Goal: Task Accomplishment & Management: Use online tool/utility

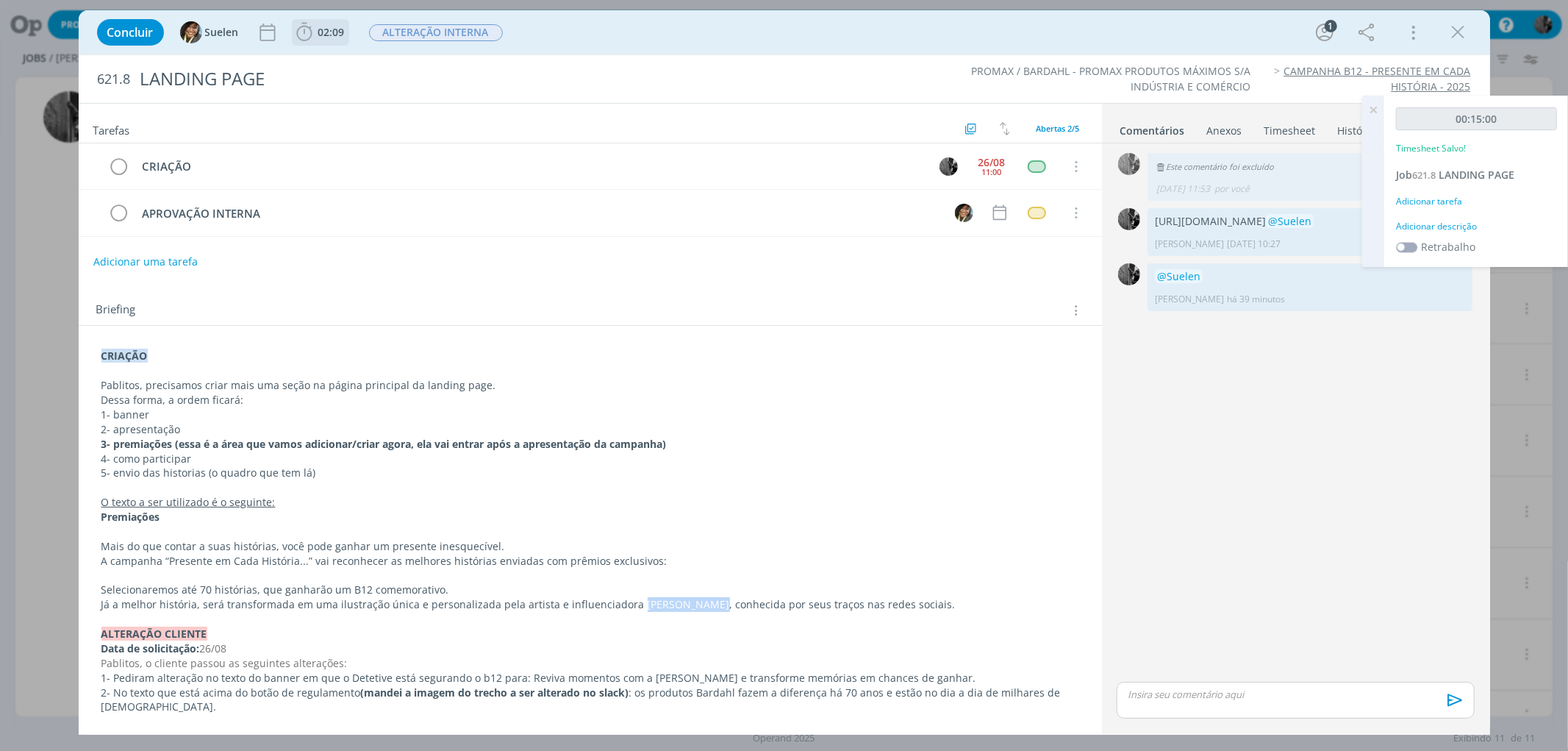
click at [306, 31] on icon "dialog" at bounding box center [304, 32] width 22 height 22
click at [315, 55] on icon "dialog" at bounding box center [325, 64] width 26 height 19
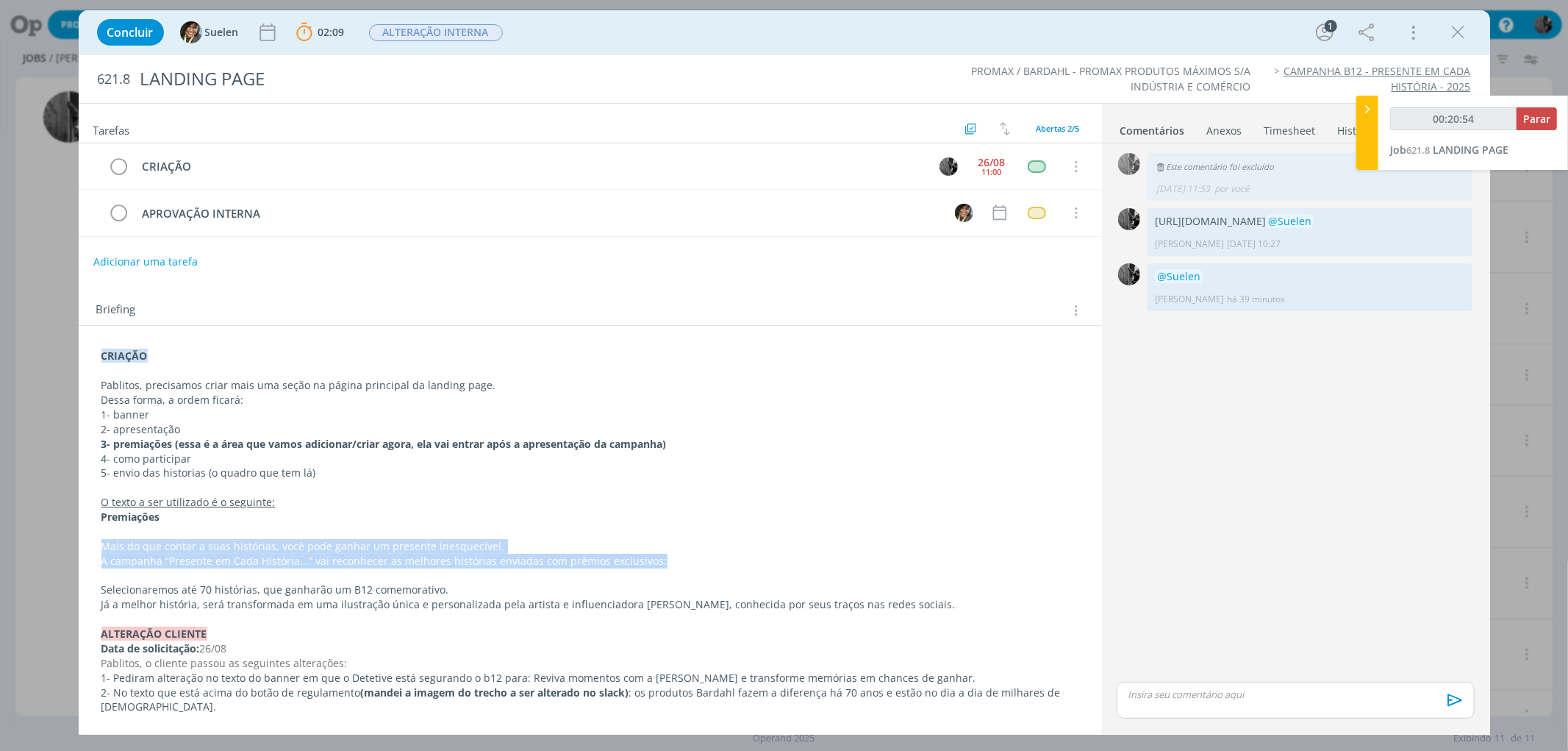
drag, startPoint x: 99, startPoint y: 545, endPoint x: 722, endPoint y: 566, distance: 623.4
click at [722, 566] on div "CRIAÇÃO Pablitos, precisamos criar mais uma seção na página principal da landin…" at bounding box center [590, 729] width 1000 height 771
click at [722, 566] on p "A campanha “Presente em Cada História...” vai reconhecer as melhores histórias …" at bounding box center [590, 561] width 978 height 15
drag, startPoint x: 100, startPoint y: 549, endPoint x: 497, endPoint y: 555, distance: 397.0
click at [677, 567] on div "CRIAÇÃO Pablitos, precisamos criar mais uma seção na página principal da landin…" at bounding box center [590, 729] width 1000 height 772
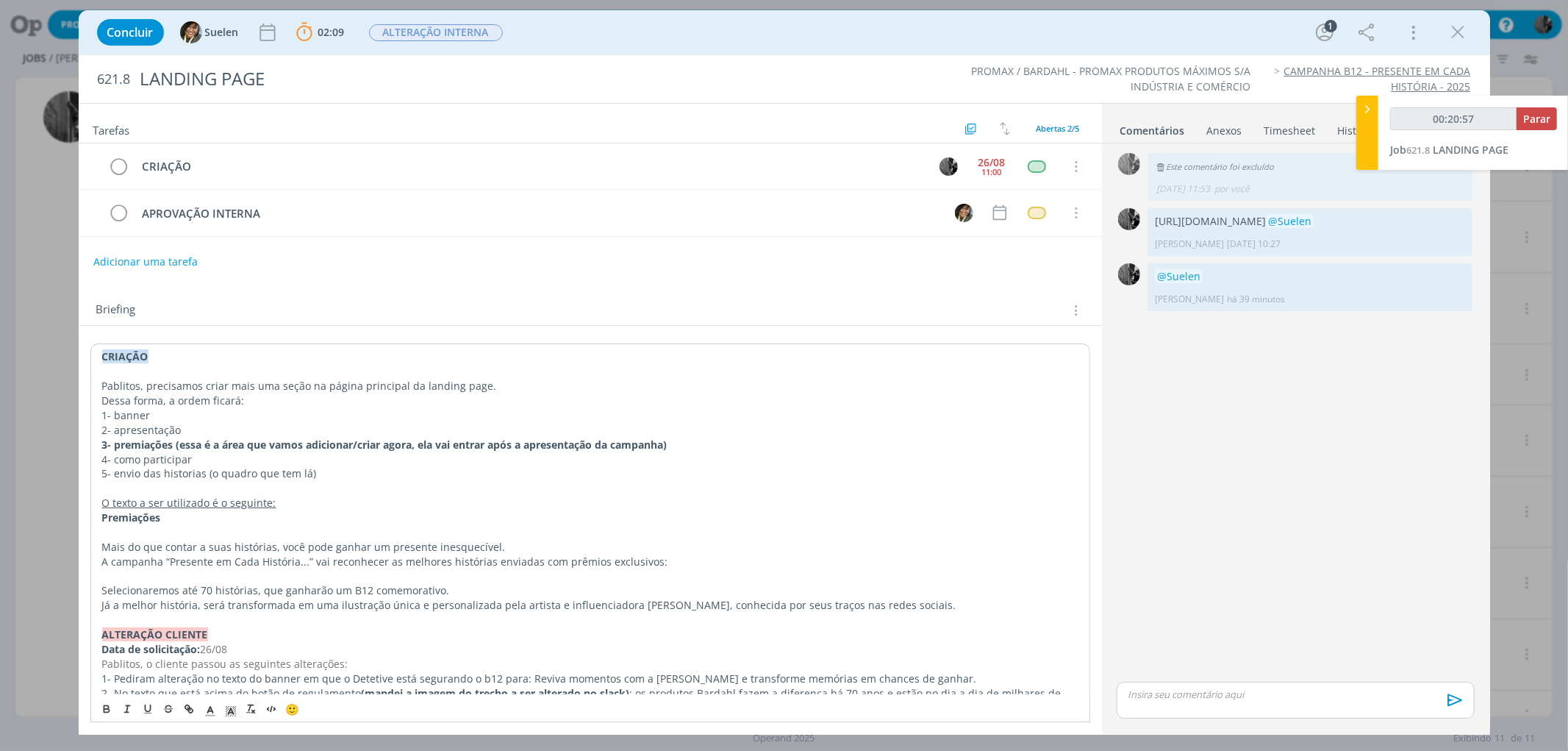
click at [218, 517] on p "Premiações" at bounding box center [590, 518] width 976 height 15
drag, startPoint x: 208, startPoint y: 519, endPoint x: 59, endPoint y: 518, distance: 149.0
click at [59, 518] on div "Concluir Suelen 02:09 Parar Apontar Data * [DATE] Horas * 00:00 Tarefa Selecion…" at bounding box center [784, 376] width 1568 height 751
copy strong "Premiações"
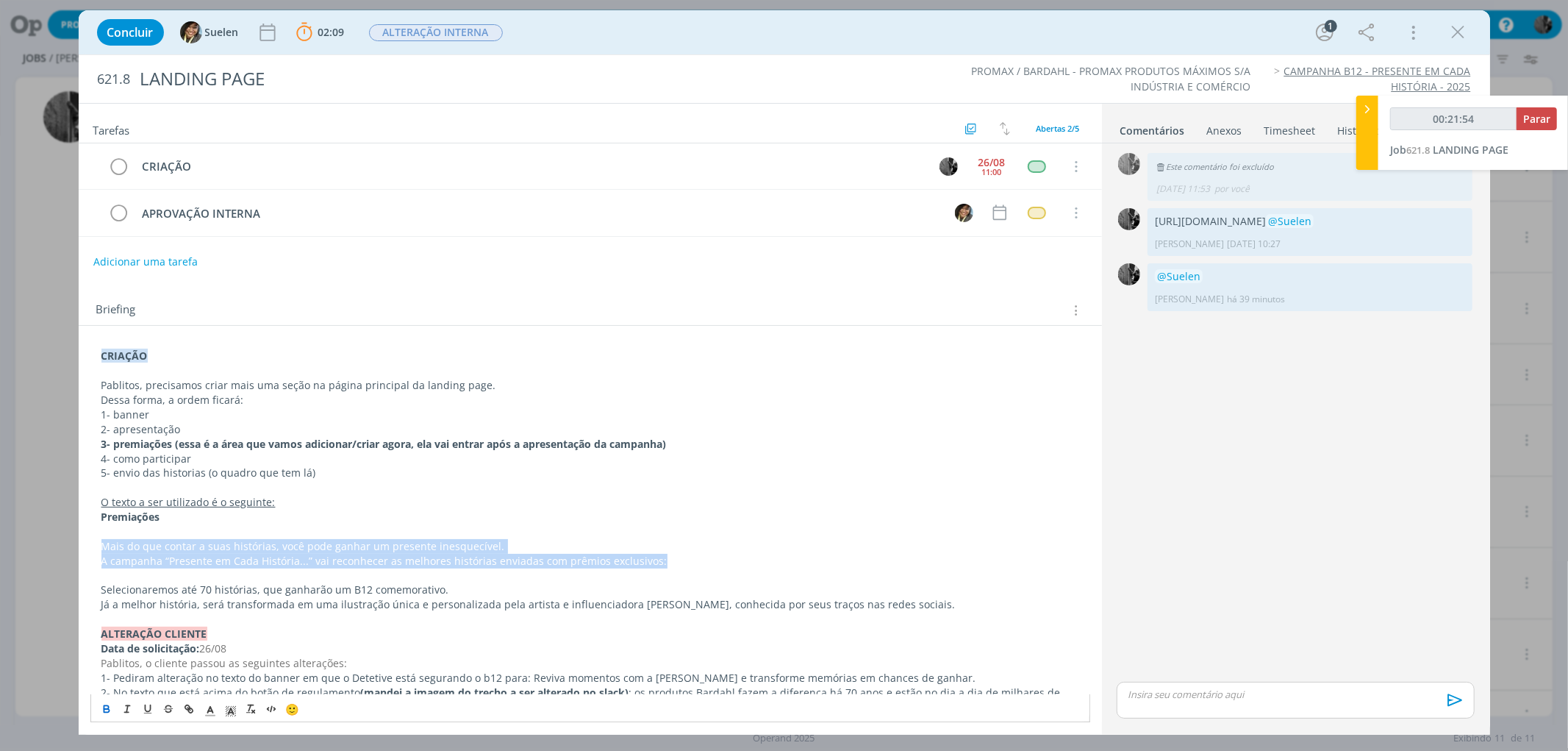
drag, startPoint x: 103, startPoint y: 543, endPoint x: 678, endPoint y: 564, distance: 575.4
click at [678, 564] on div "CRIAÇÃO Pablitos, precisamos criar mais uma seção na página principal da landin…" at bounding box center [590, 729] width 1000 height 771
copy div "Mais do que contar a suas histórias, você pode ganhar um presente inesquecível.…"
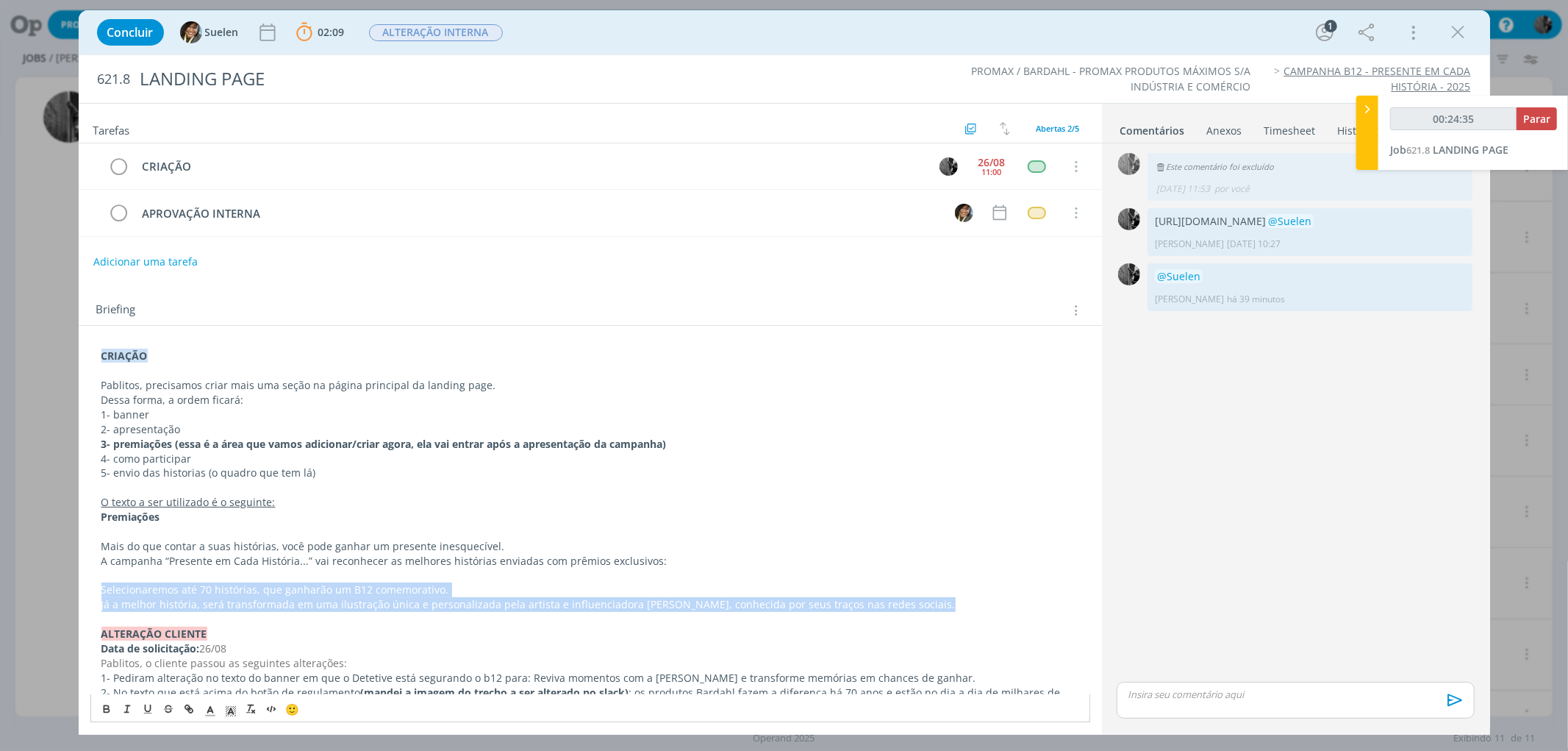
drag, startPoint x: 100, startPoint y: 594, endPoint x: 942, endPoint y: 607, distance: 842.1
click at [942, 607] on div "CRIAÇÃO Pablitos, precisamos criar mais uma seção na página principal da landin…" at bounding box center [590, 729] width 1000 height 771
copy div "Selecionaremos até 70 histórias, que ganharão um B12 comemorativo. Já a melhor …"
type input "00:28:49"
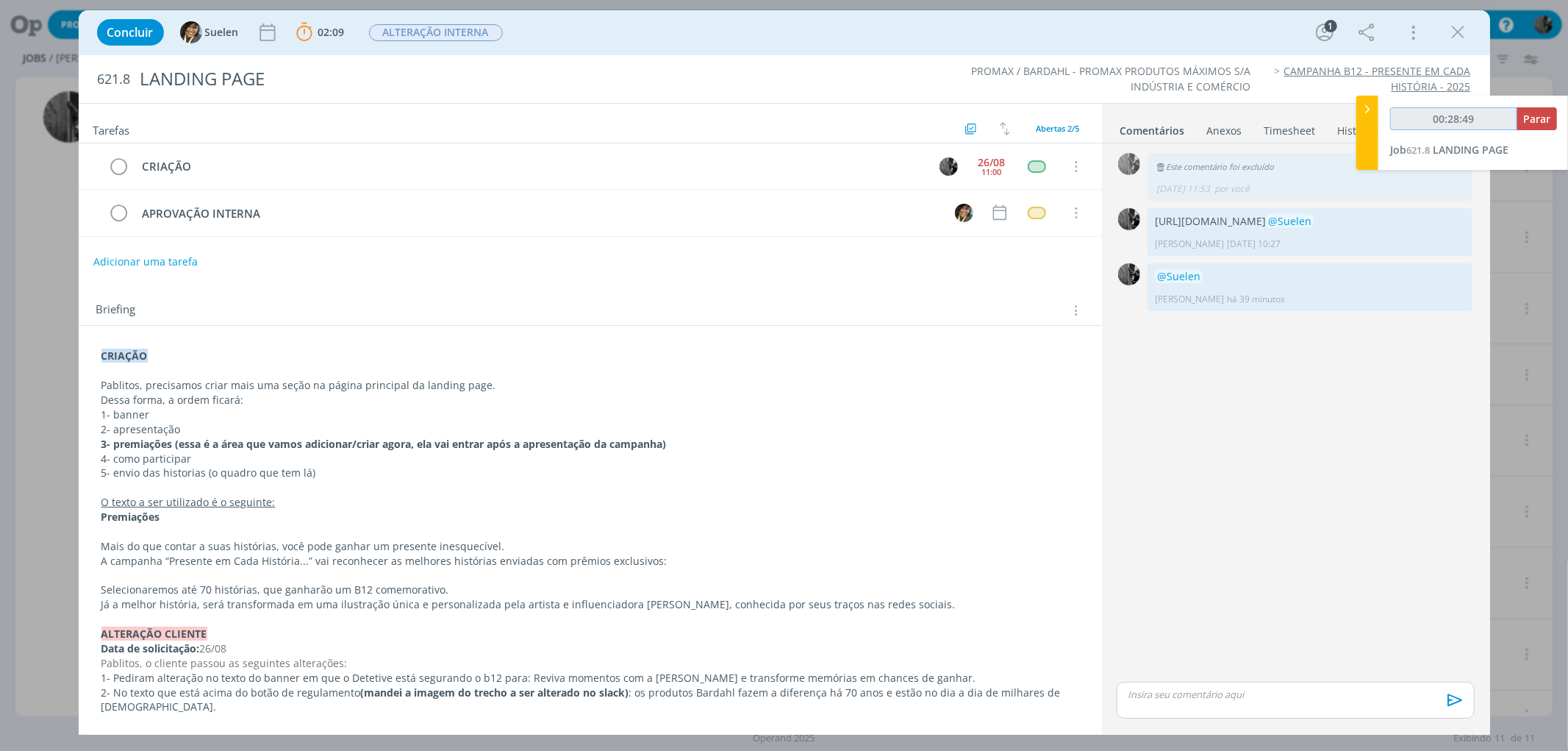
click at [1511, 129] on input "00:28:49" at bounding box center [1454, 119] width 127 height 23
click at [1521, 121] on button "Parar" at bounding box center [1537, 119] width 40 height 23
click at [1176, 697] on p "dialog" at bounding box center [1296, 694] width 334 height 13
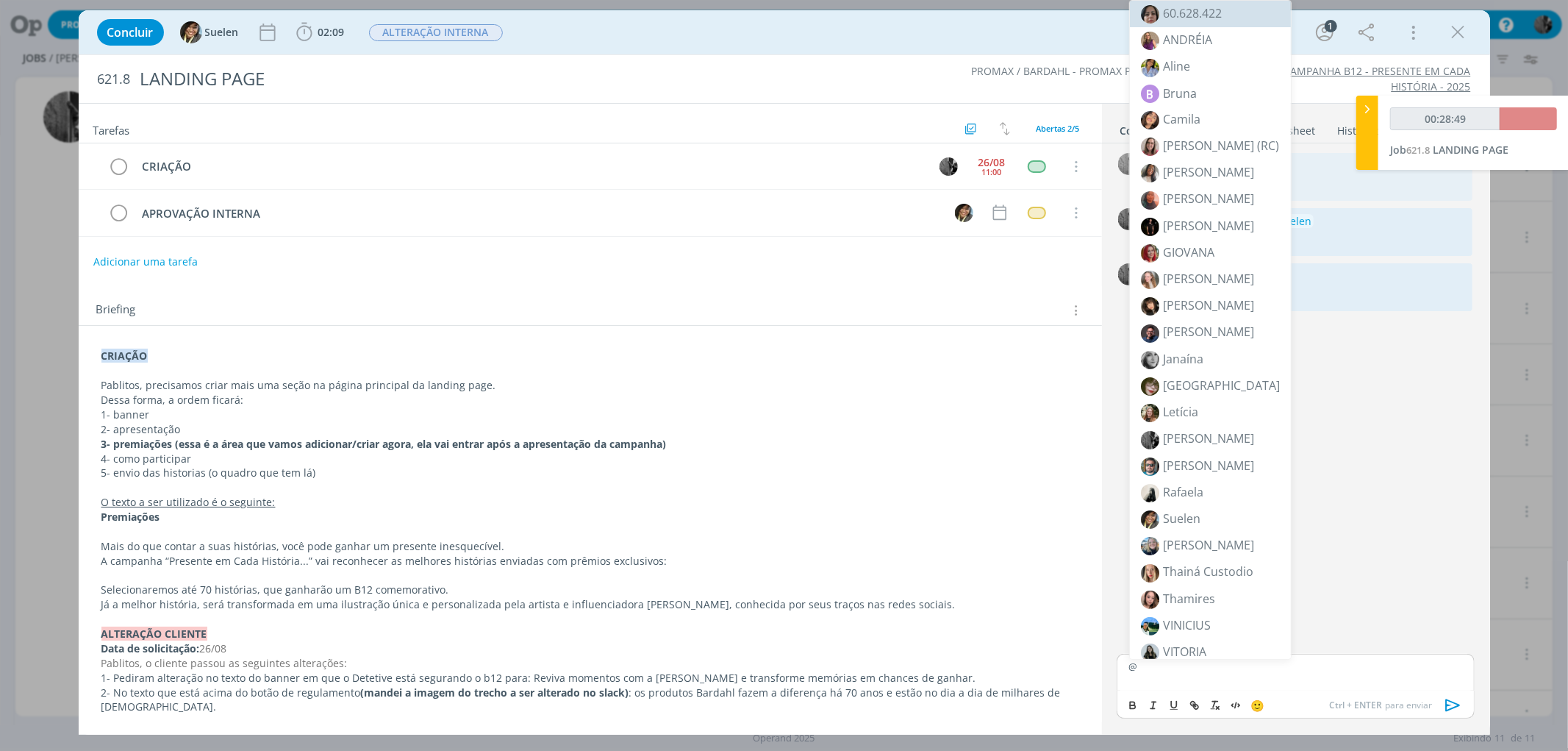
type input "00:29:00"
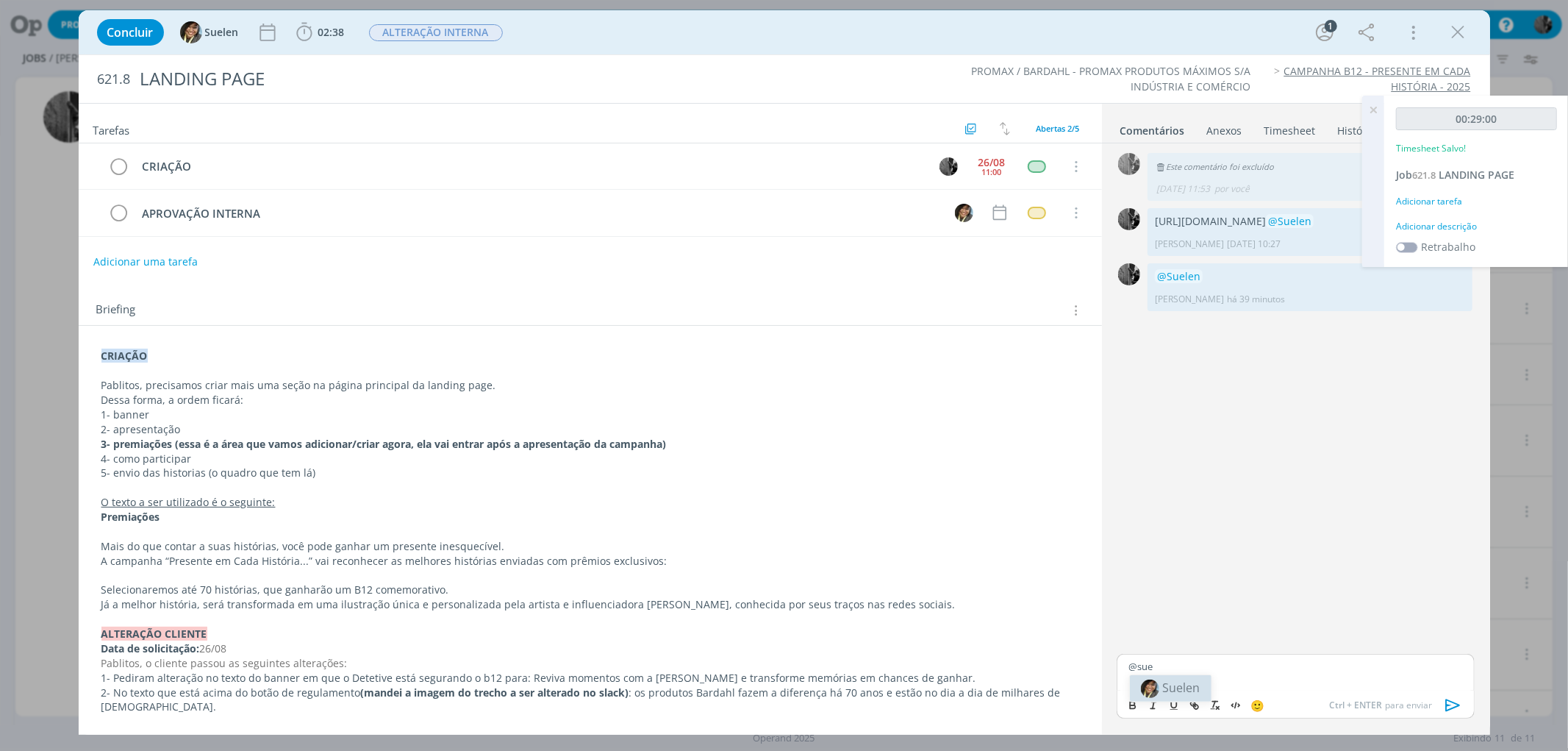
click at [1173, 685] on span "Suelen" at bounding box center [1182, 688] width 37 height 16
click at [1452, 708] on icon "dialog" at bounding box center [1454, 705] width 22 height 22
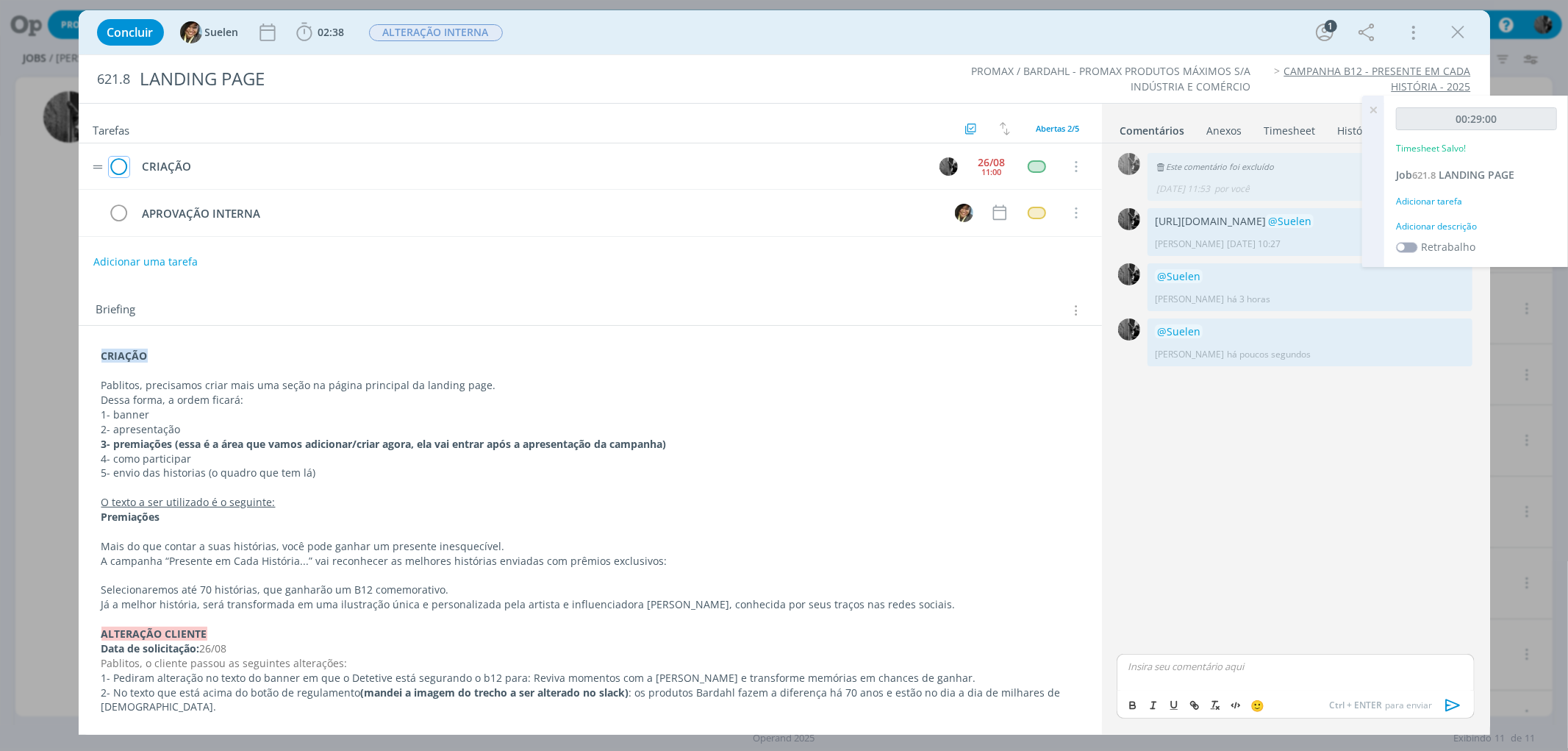
click at [114, 164] on icon "dialog" at bounding box center [119, 167] width 21 height 22
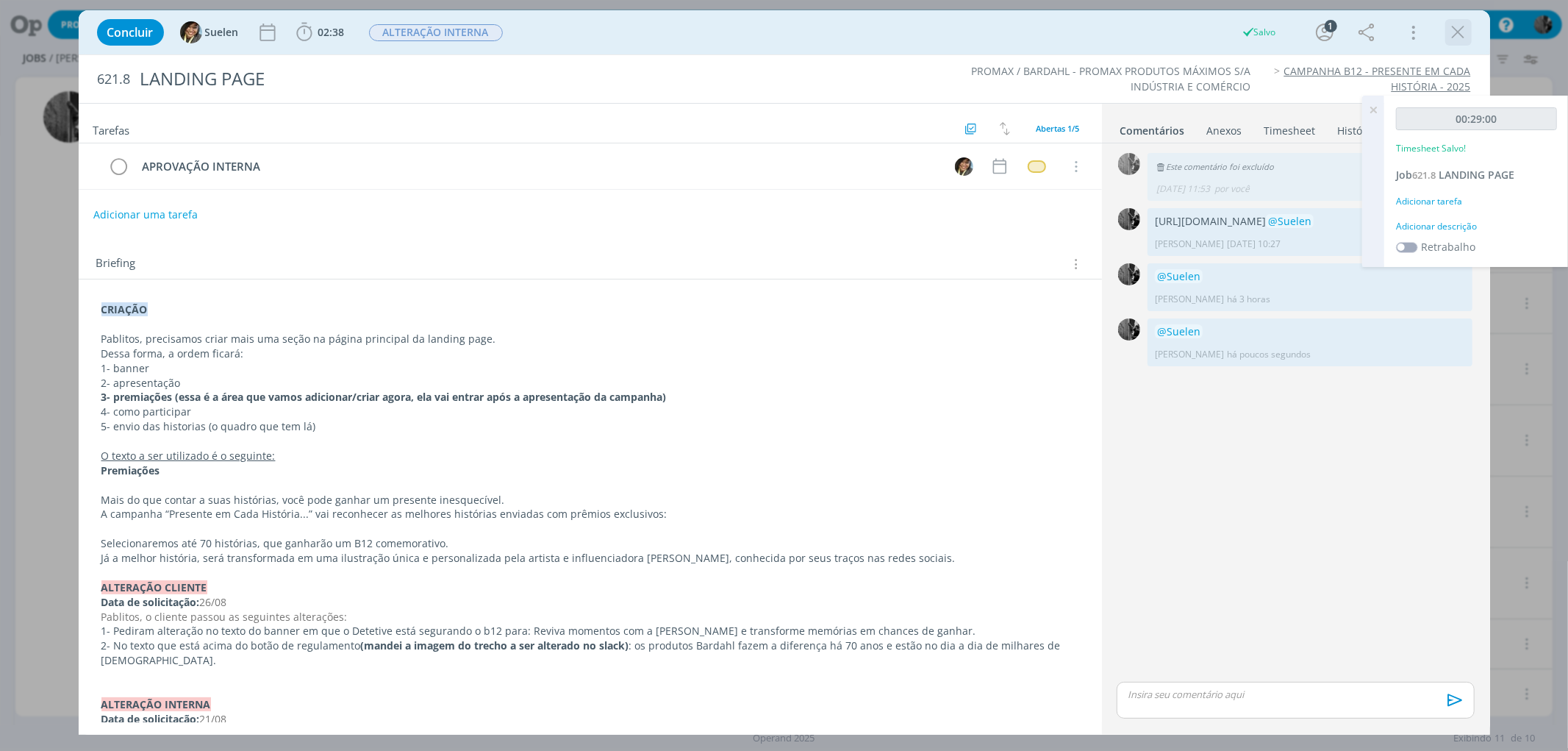
click at [1457, 37] on icon "dialog" at bounding box center [1458, 32] width 22 height 22
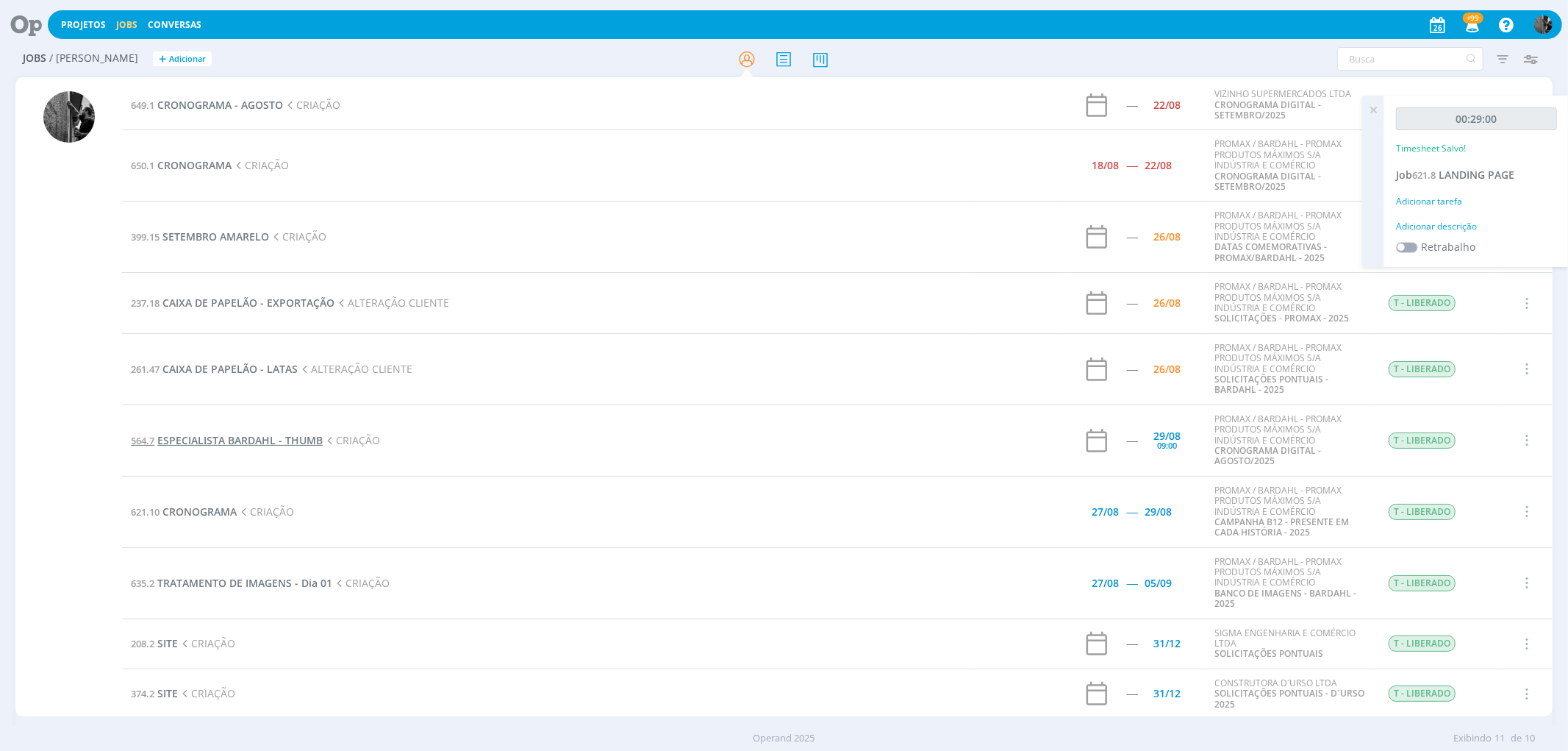
click at [193, 442] on span "ESPECIALISTA BARDAHL - THUMB" at bounding box center [239, 439] width 165 height 14
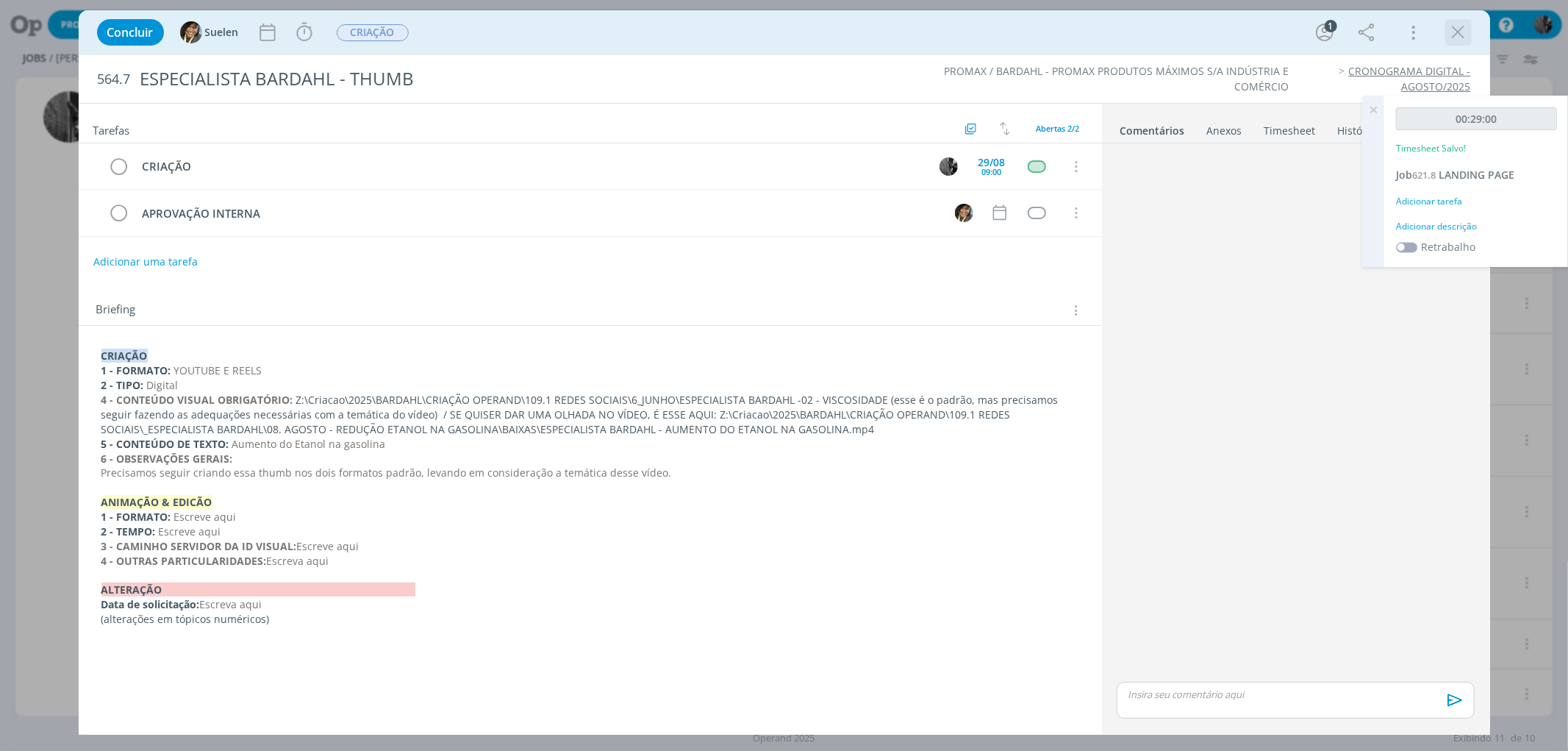
click at [1448, 34] on icon "dialog" at bounding box center [1458, 32] width 22 height 22
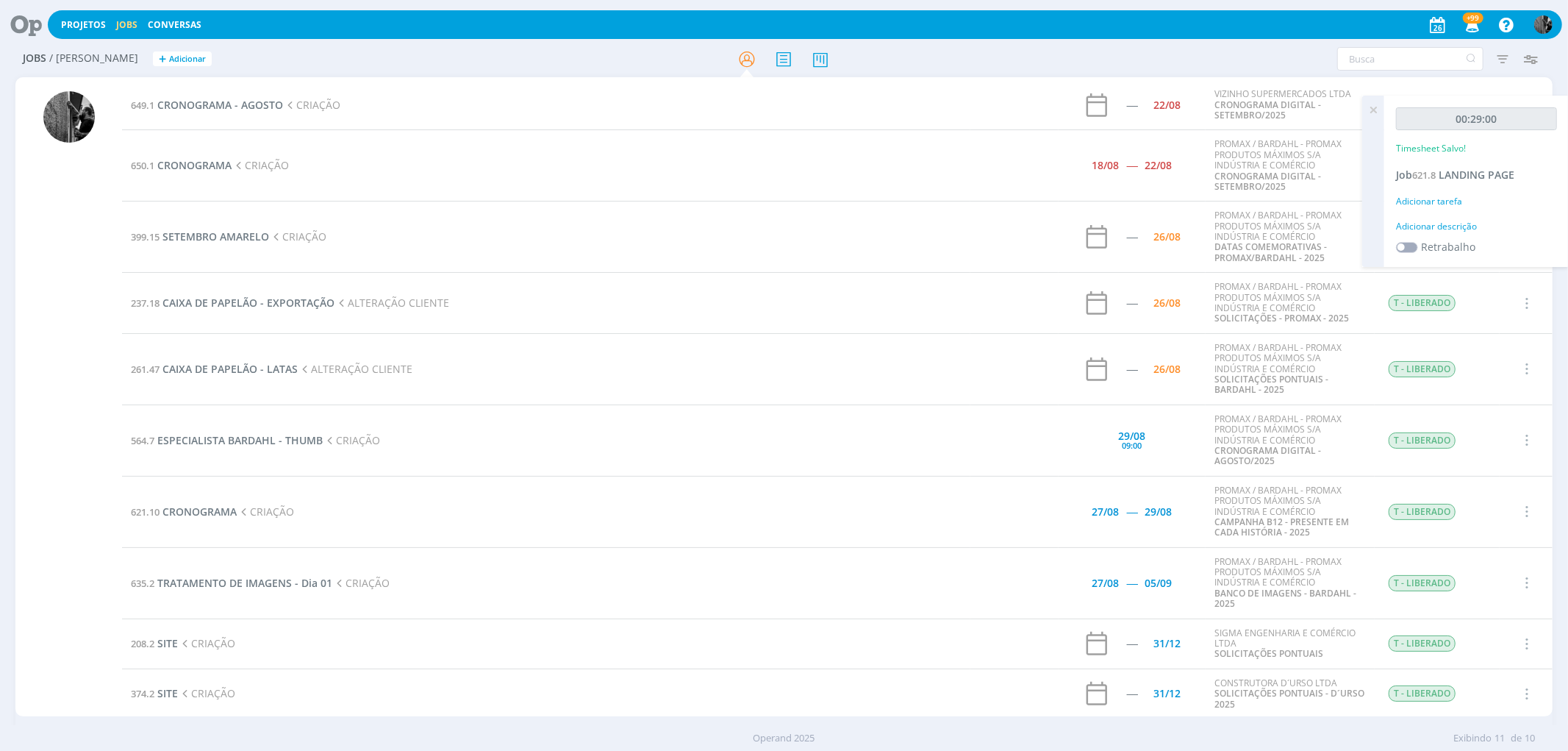
click at [210, 175] on td "650.1 CRONOGRAMA CRIAÇÃO" at bounding box center [546, 166] width 848 height 71
click at [210, 161] on span "CRONOGRAMA" at bounding box center [194, 164] width 74 height 14
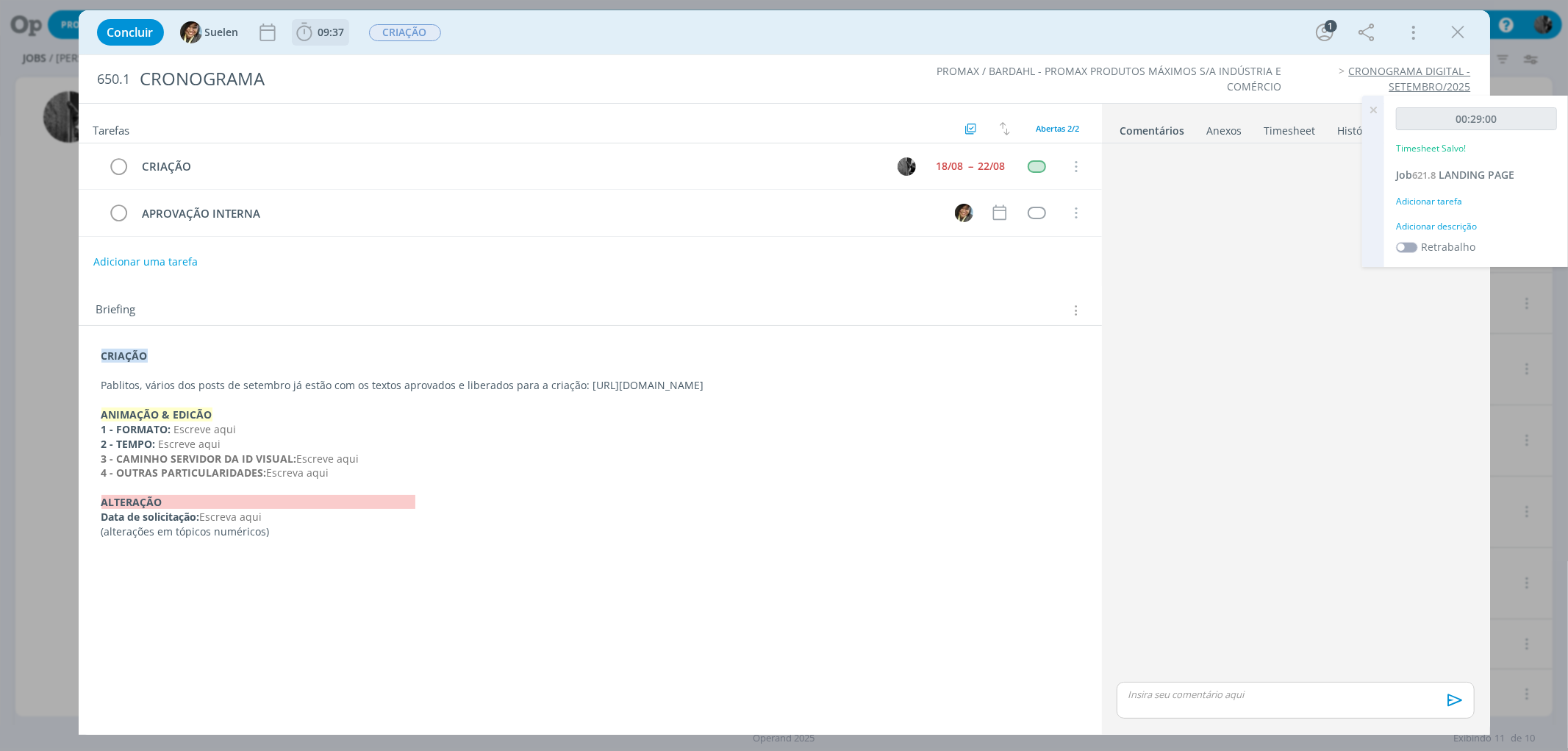
click at [315, 30] on b "09:37" at bounding box center [331, 32] width 32 height 10
click at [317, 64] on icon "dialog" at bounding box center [325, 64] width 26 height 19
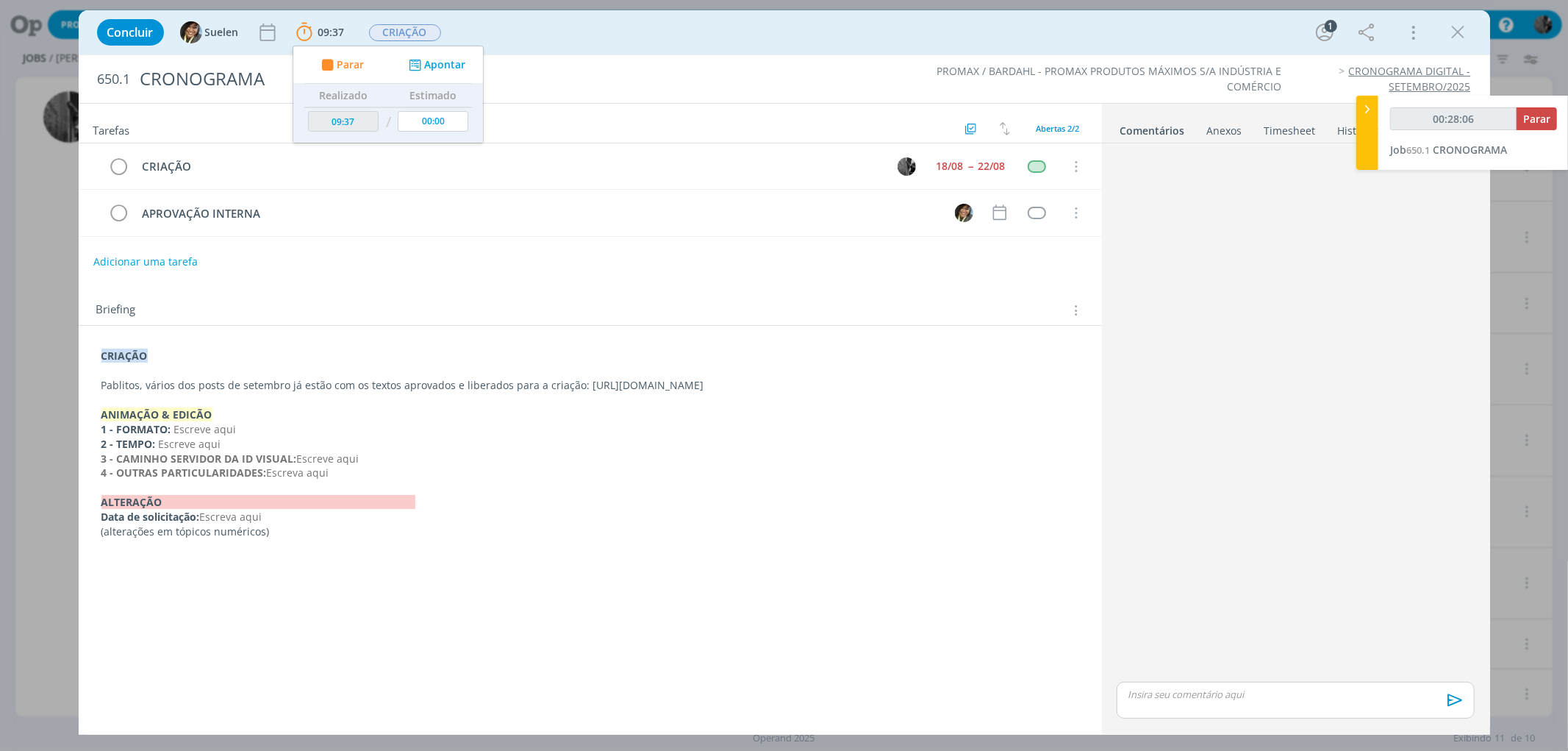
type input "00:29:06"
